Goal: Transaction & Acquisition: Purchase product/service

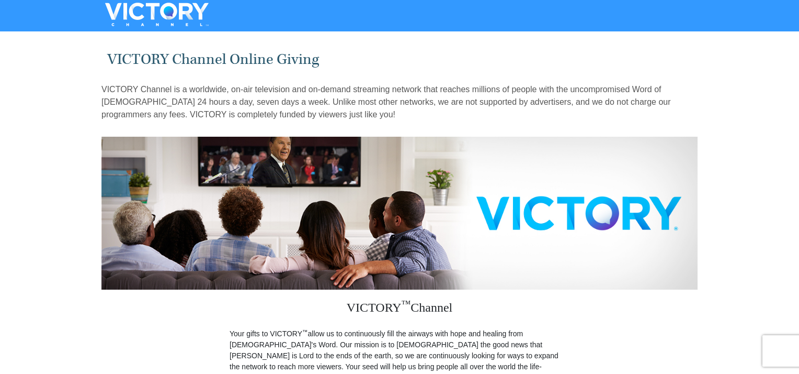
drag, startPoint x: 801, startPoint y: 46, endPoint x: 793, endPoint y: 41, distance: 9.6
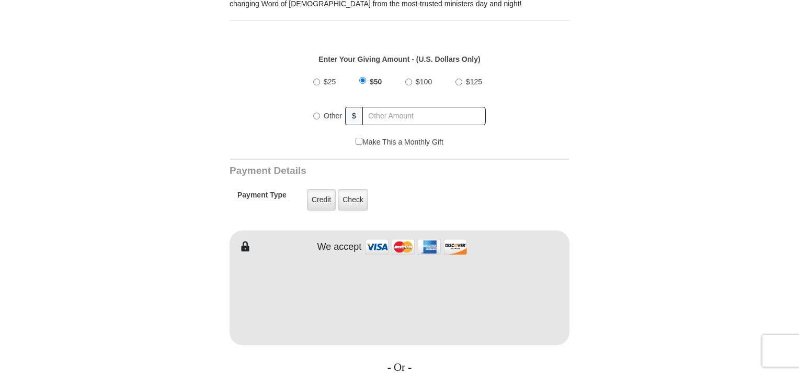
scroll to position [382, 0]
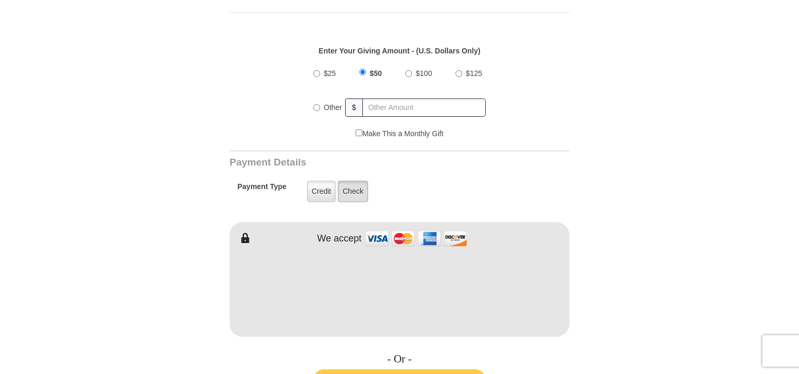
click at [348, 184] on label "Check" at bounding box center [353, 190] width 30 height 21
click at [0, 0] on input "Check" at bounding box center [0, 0] width 0 height 0
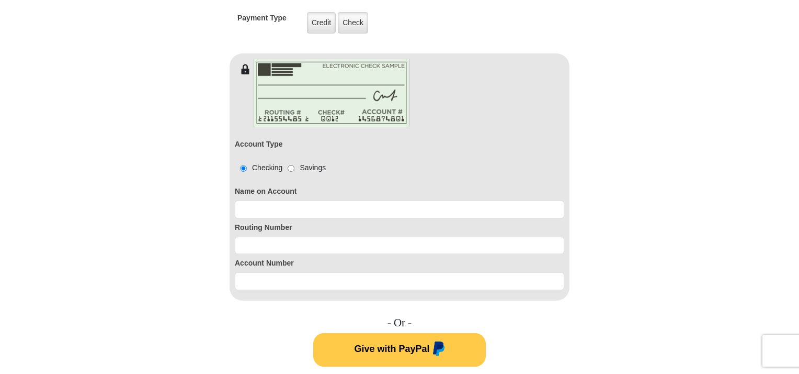
scroll to position [552, 0]
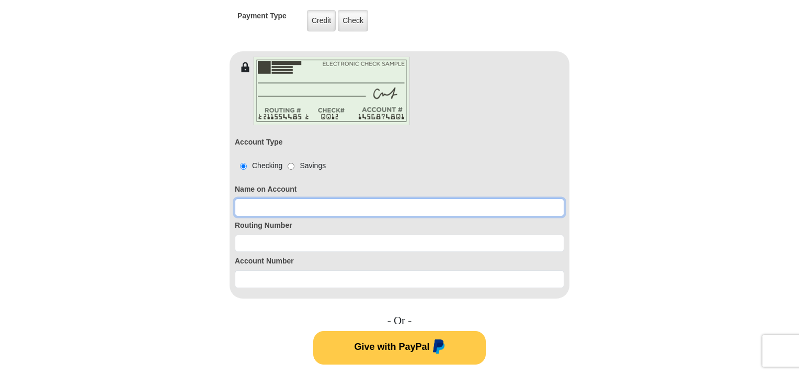
click at [278, 198] on input at bounding box center [400, 207] width 330 height 18
type input "Gary Grimes"
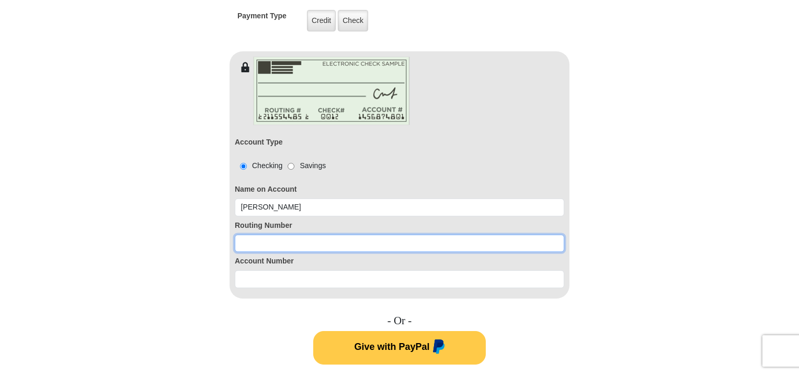
click at [270, 234] on input at bounding box center [400, 243] width 330 height 18
type input "101104504"
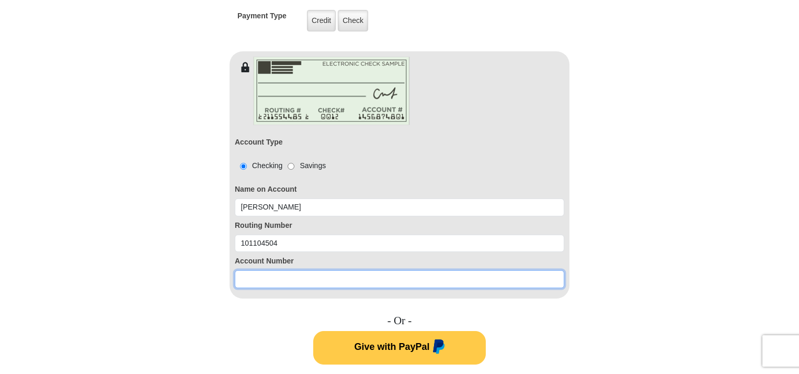
click at [263, 270] on input at bounding box center [400, 279] width 330 height 18
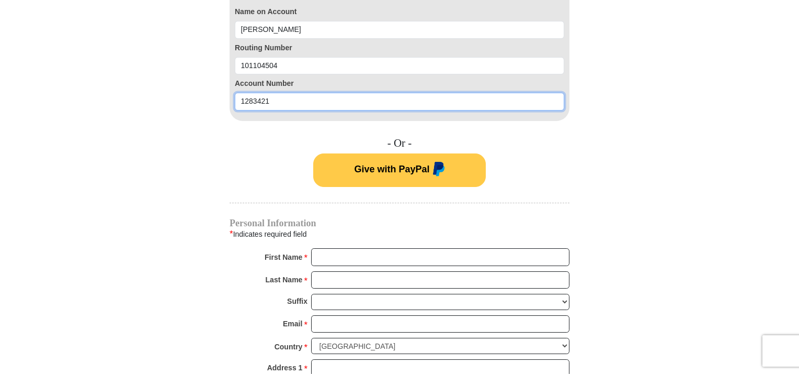
scroll to position [736, 0]
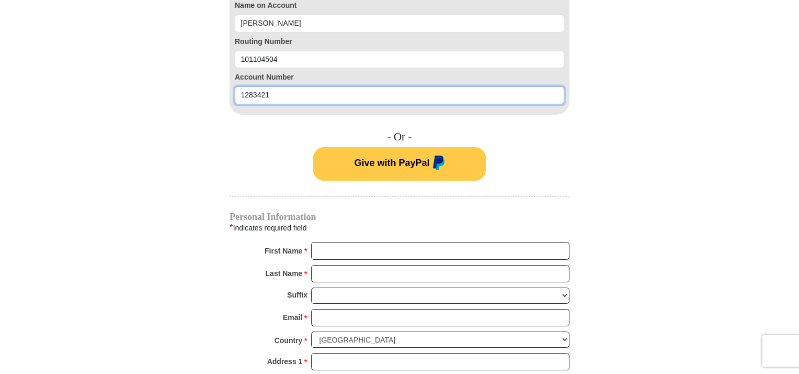
type input "1283421"
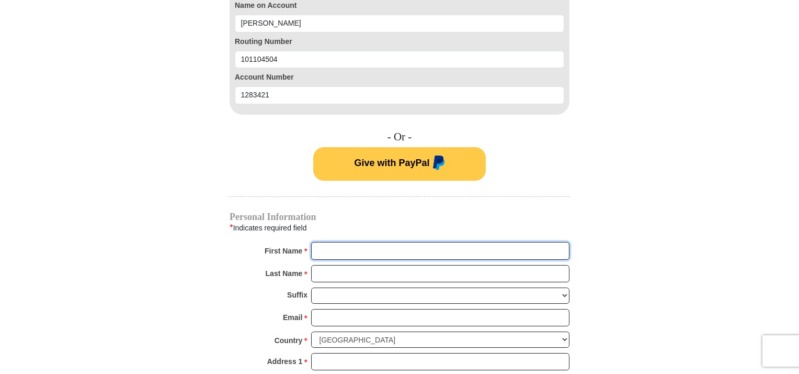
click at [358, 242] on input "First Name *" at bounding box center [440, 251] width 258 height 18
type input "Gary"
type input "E Grimes"
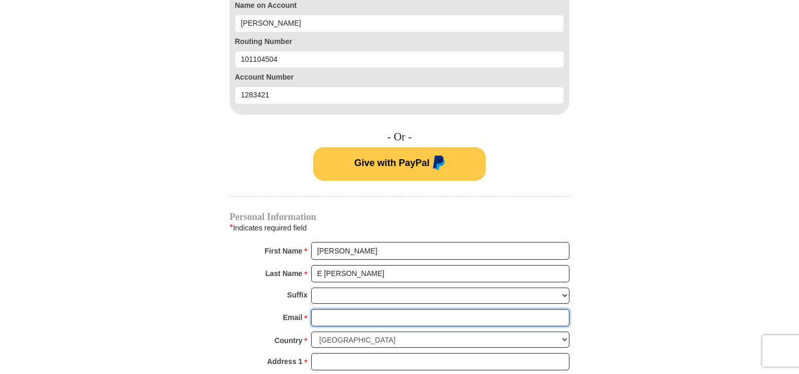
type input "gary.grimesks@gmail.com"
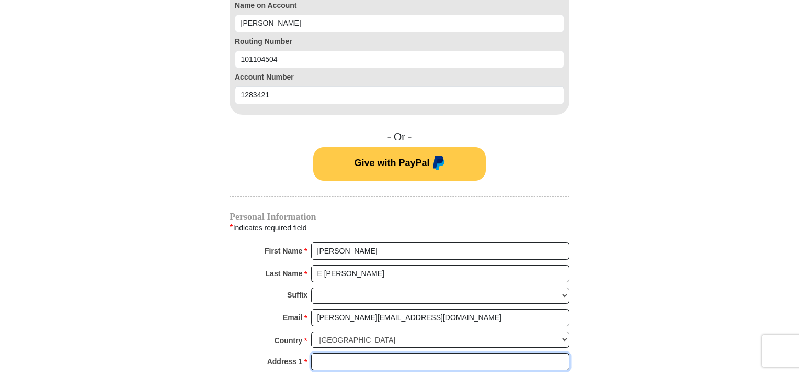
type input "18416 206th St"
type input "Tonganoxie"
select select "KS"
type input "66086"
type input "7857647236"
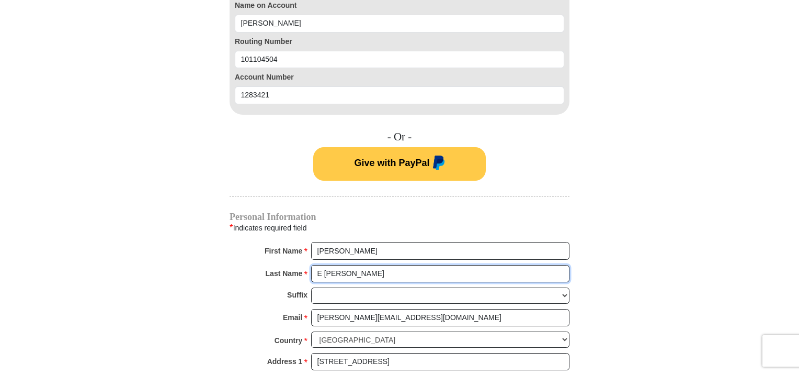
click at [322, 265] on input "E Grimes" at bounding box center [440, 274] width 258 height 18
type input "Grimes"
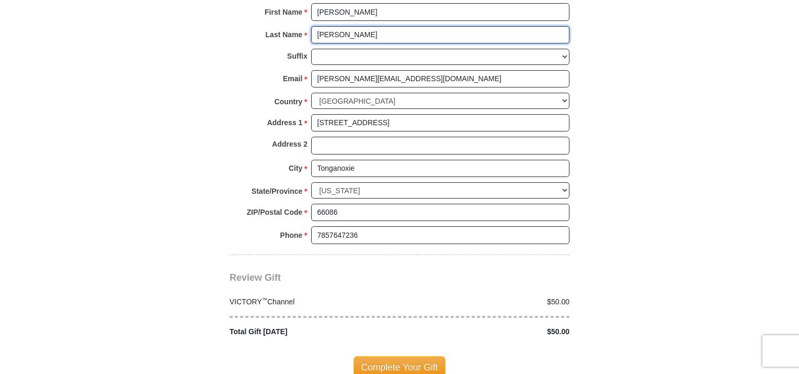
scroll to position [981, 0]
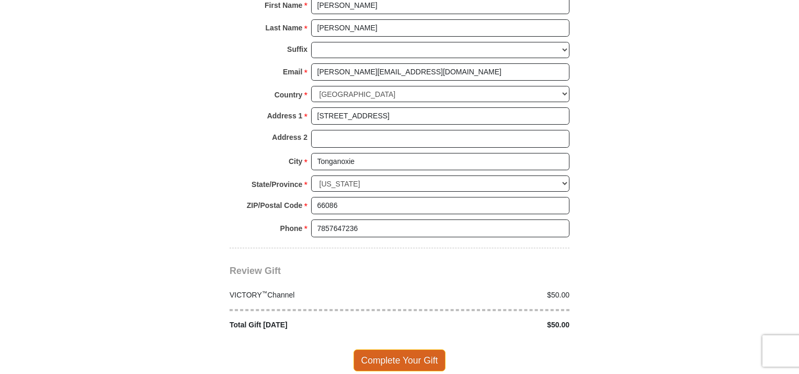
click at [414, 349] on span "Complete Your Gift" at bounding box center [400, 360] width 93 height 22
